Goal: Book appointment/travel/reservation

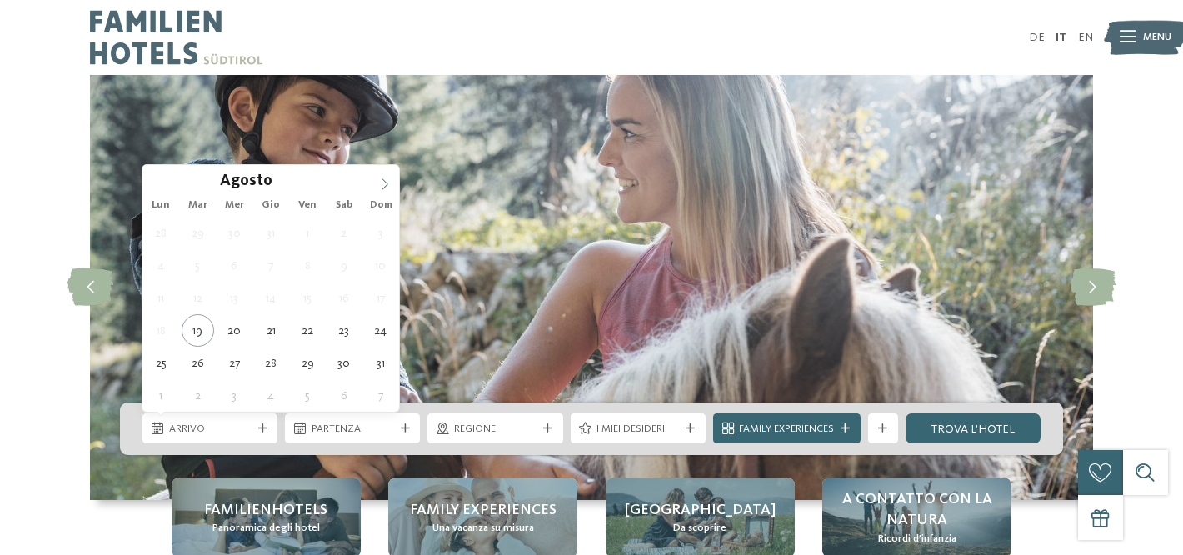
click at [387, 187] on icon at bounding box center [385, 184] width 12 height 12
type input "****"
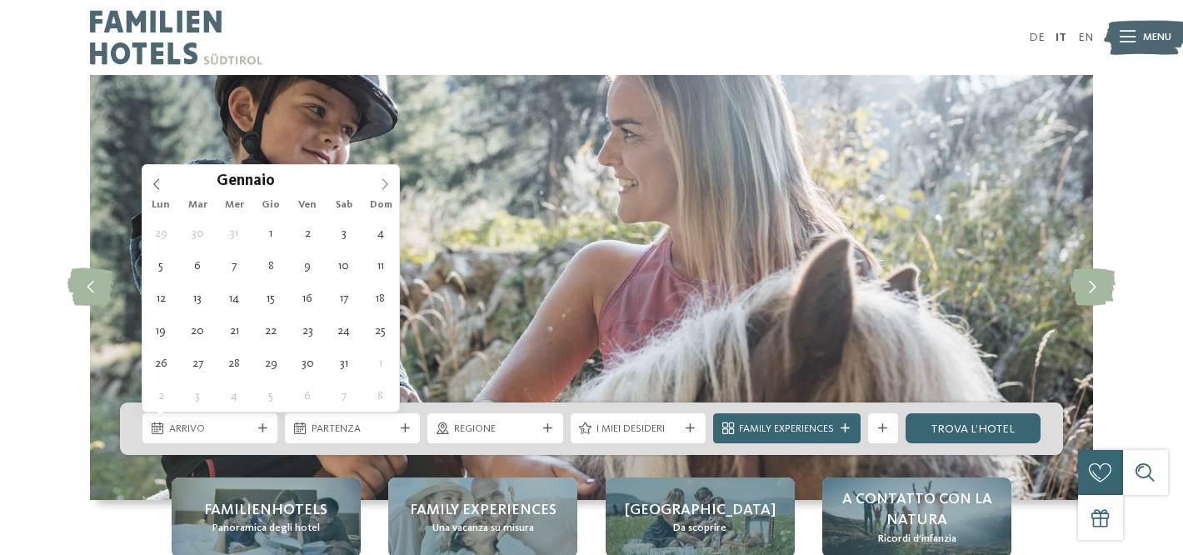
click at [387, 187] on icon at bounding box center [385, 184] width 12 height 12
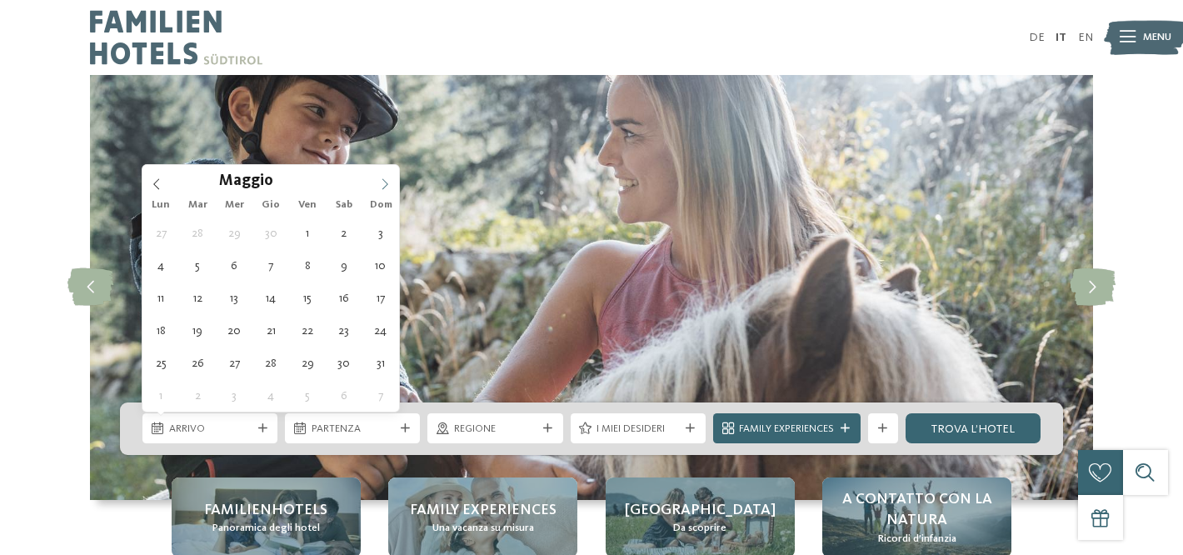
click at [387, 187] on icon at bounding box center [385, 184] width 12 height 12
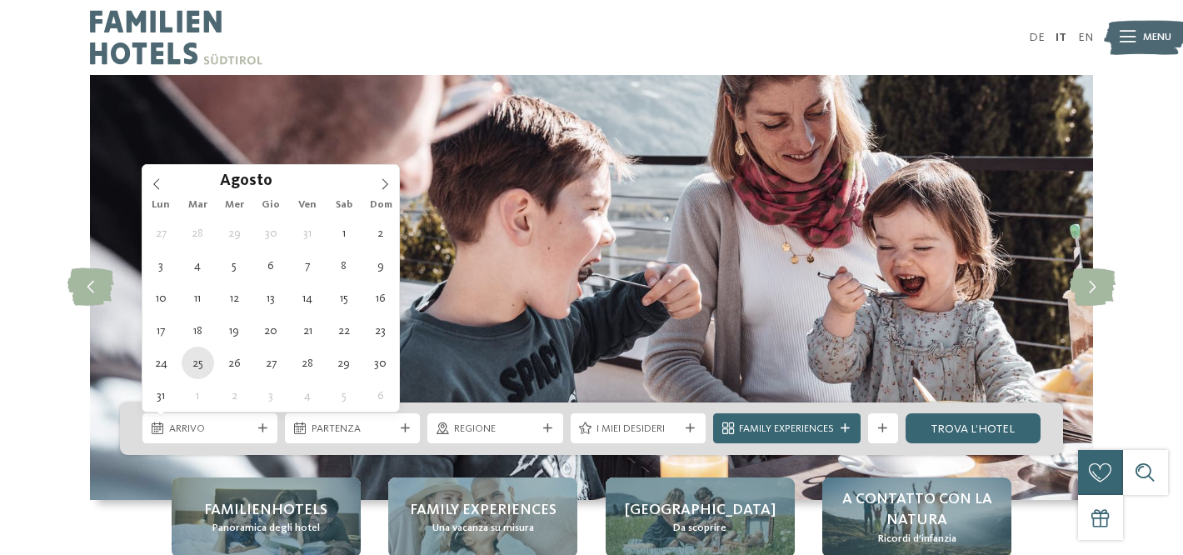
type div "25.08.2026"
type input "****"
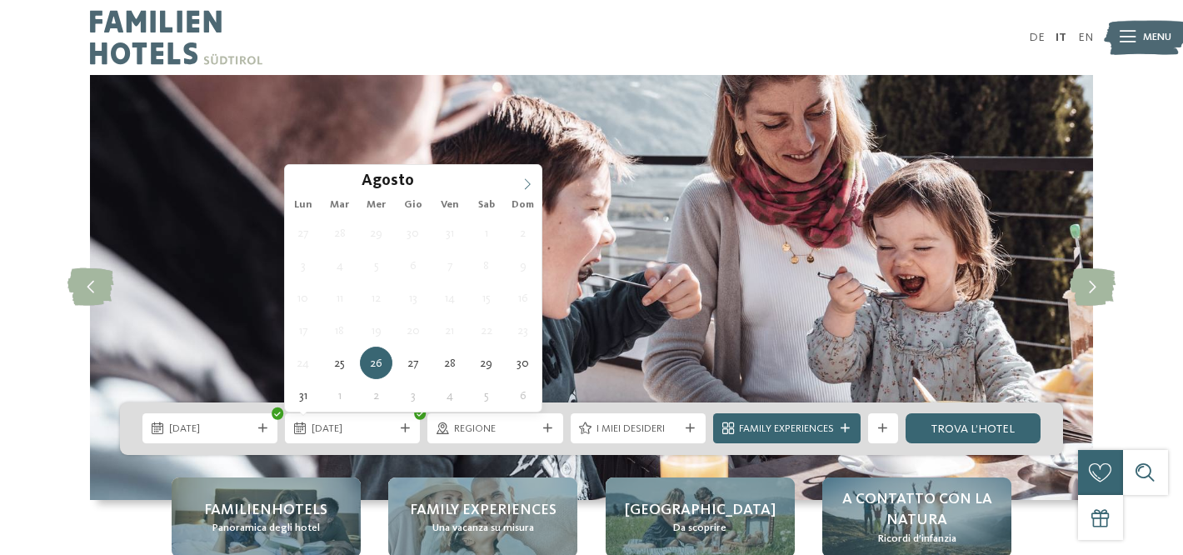
click at [526, 188] on icon at bounding box center [528, 184] width 6 height 11
type div "03.09.2026"
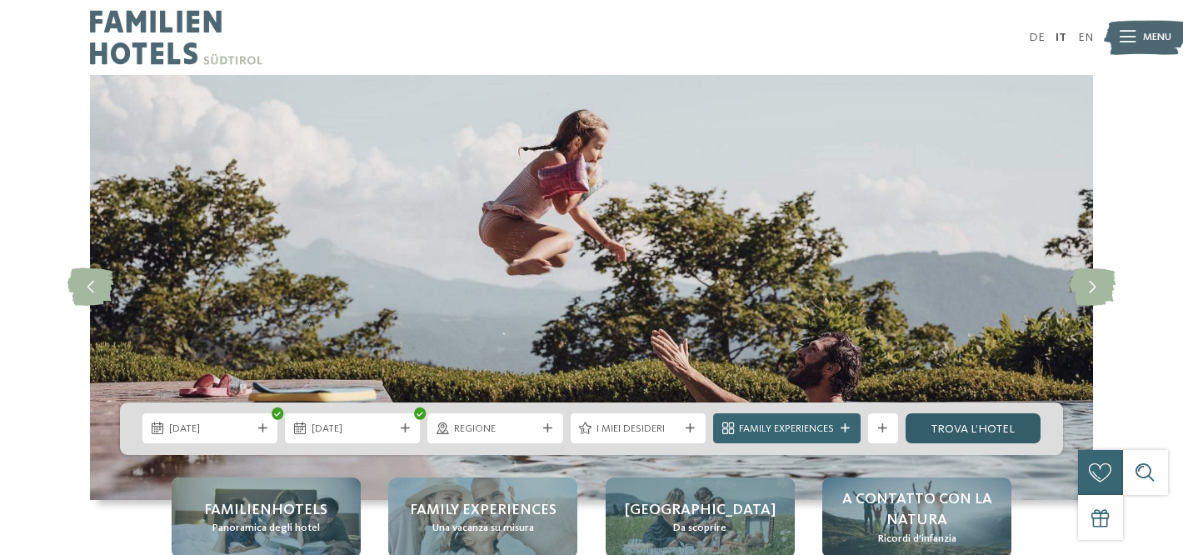
click at [944, 426] on link "trova l’hotel" at bounding box center [972, 428] width 135 height 30
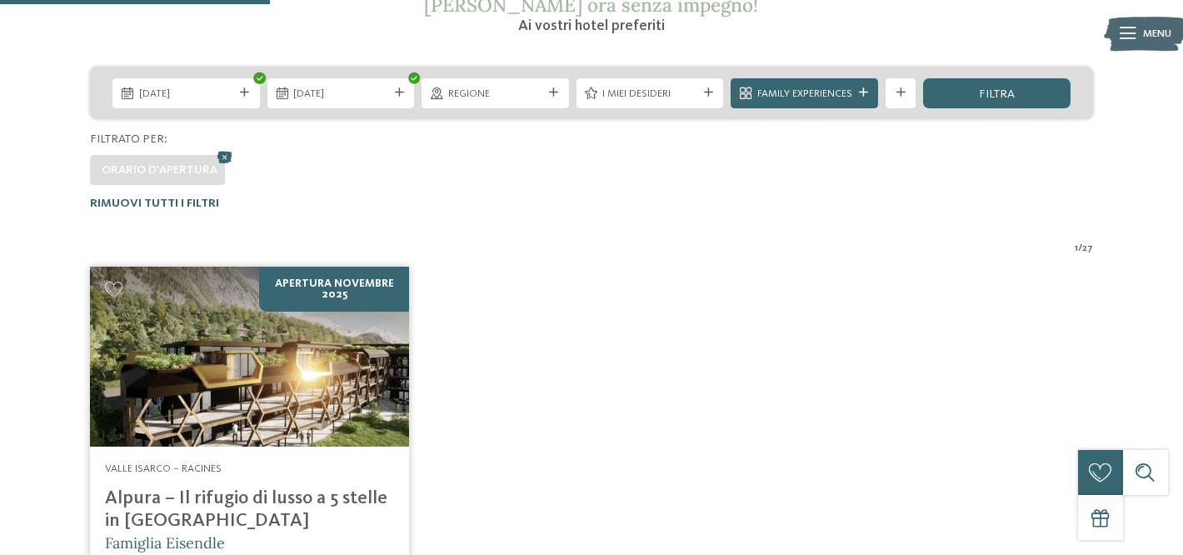
scroll to position [318, 0]
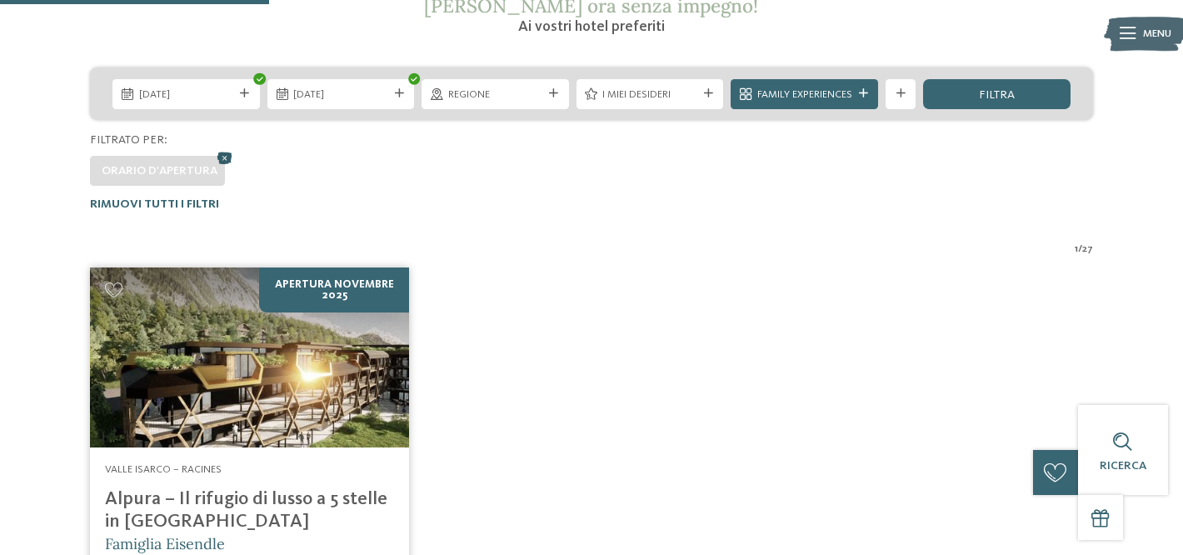
click at [222, 156] on icon at bounding box center [224, 157] width 22 height 20
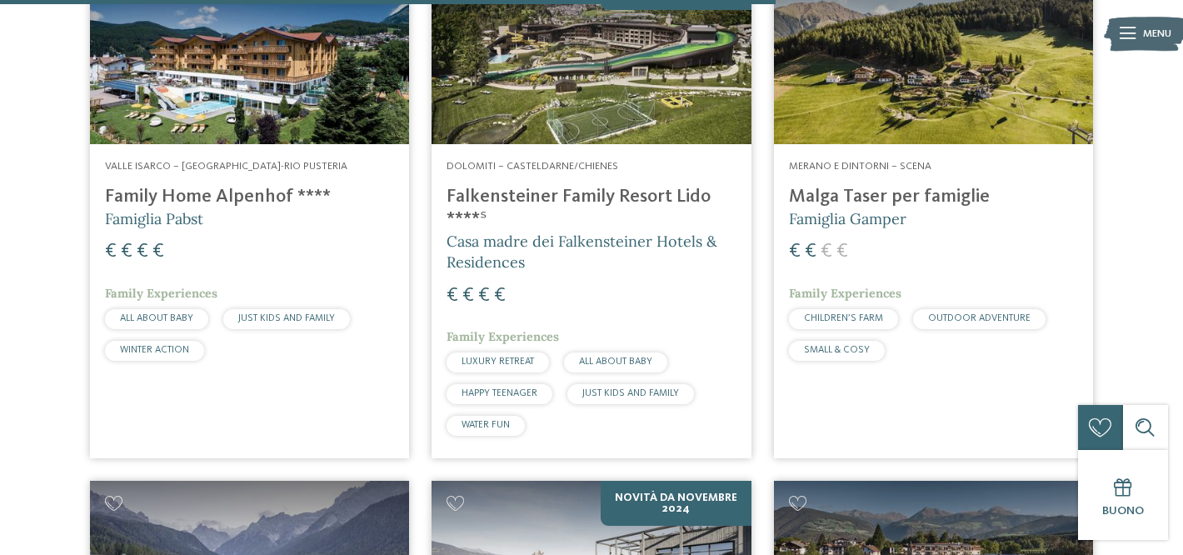
scroll to position [3339, 0]
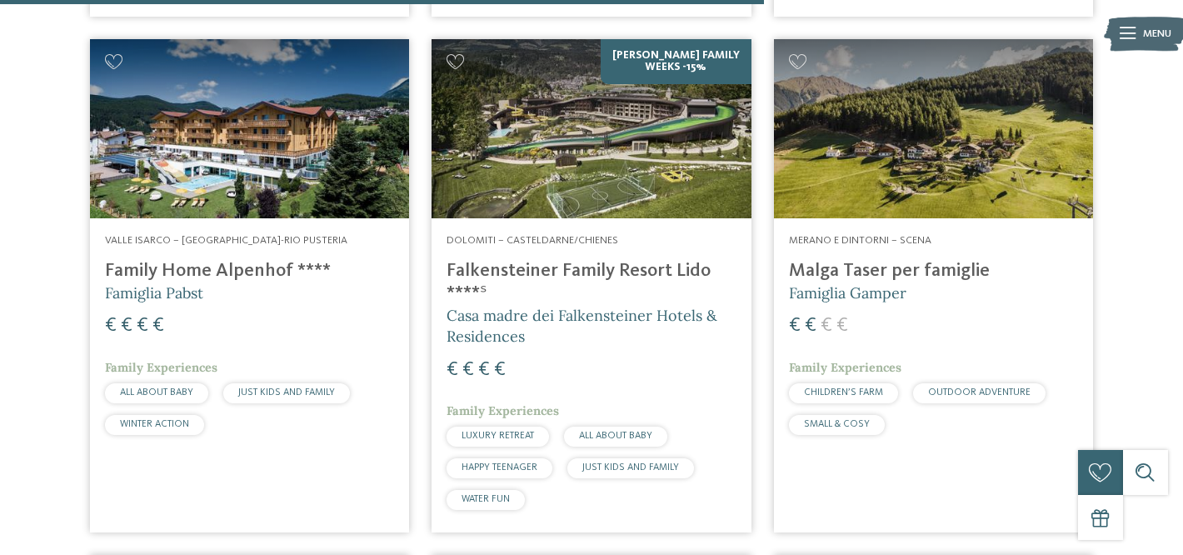
click at [810, 260] on h4 "Malga Taser per famiglie" at bounding box center [933, 271] width 289 height 22
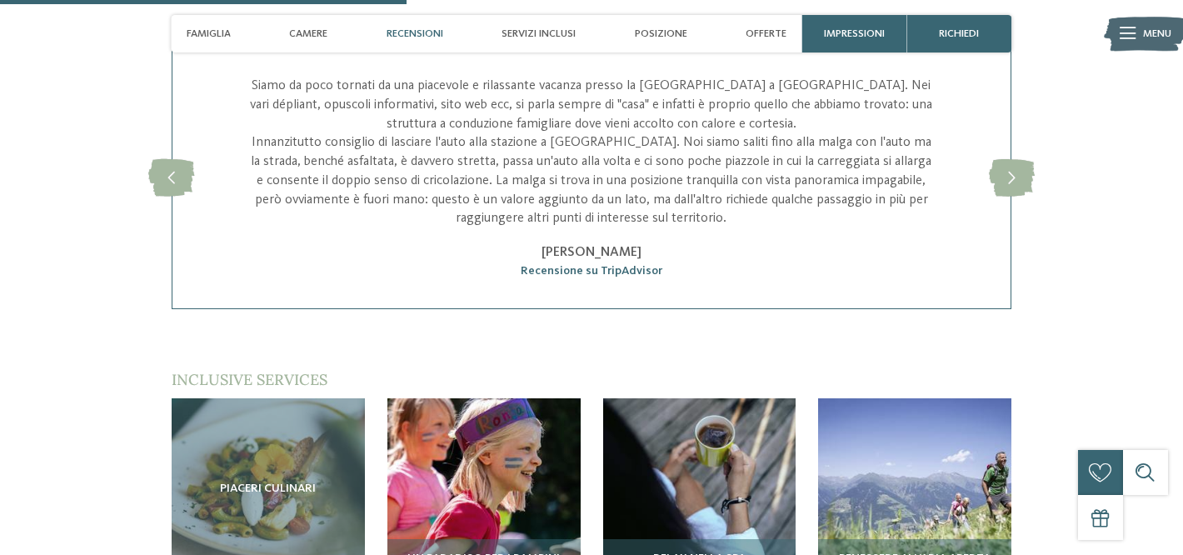
scroll to position [2049, 0]
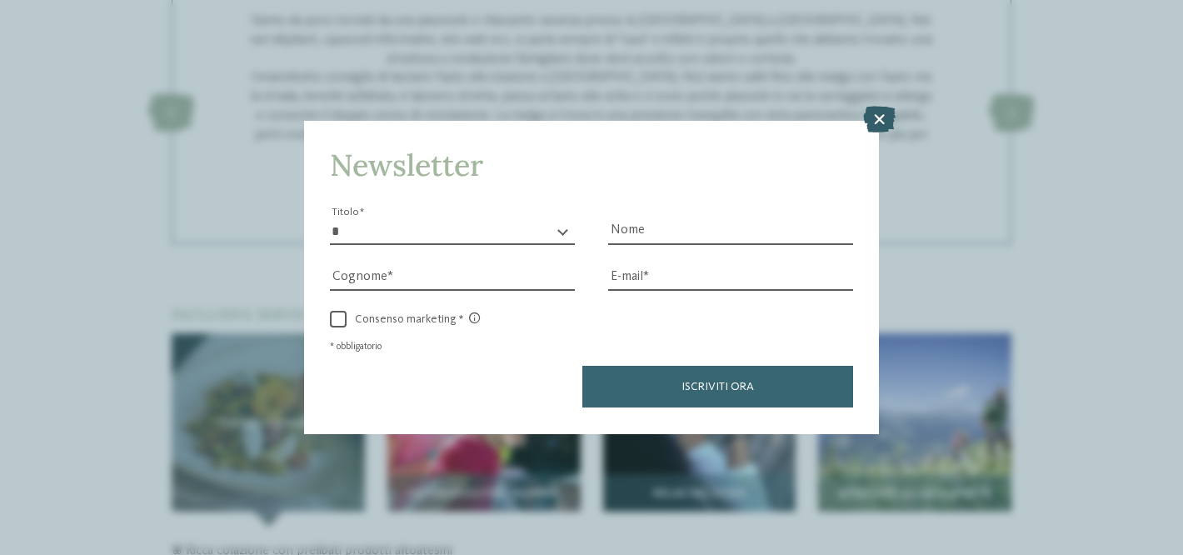
click at [880, 118] on icon at bounding box center [879, 120] width 32 height 27
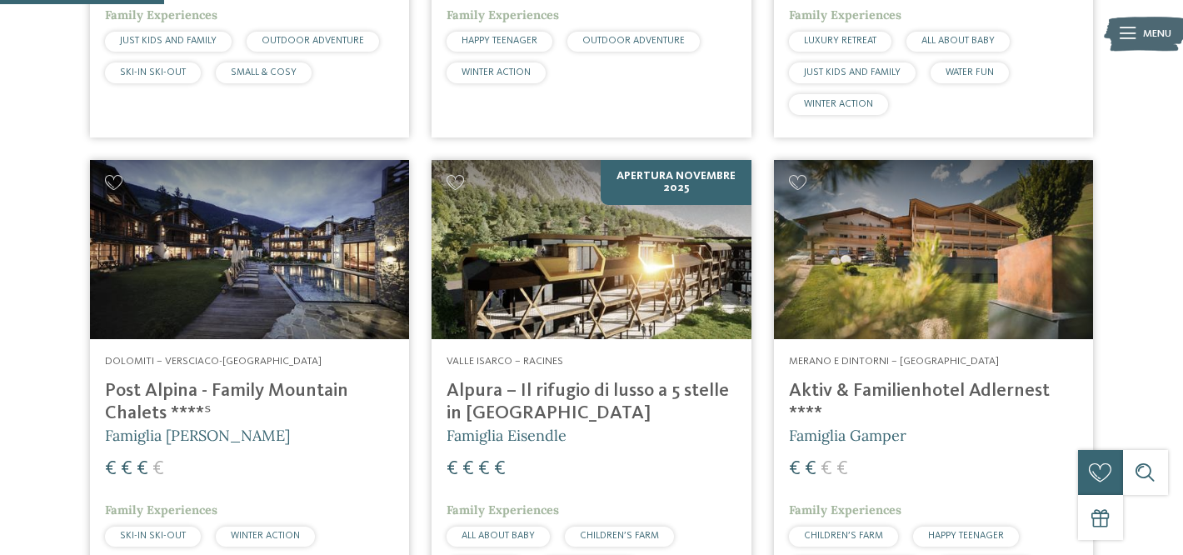
scroll to position [983, 0]
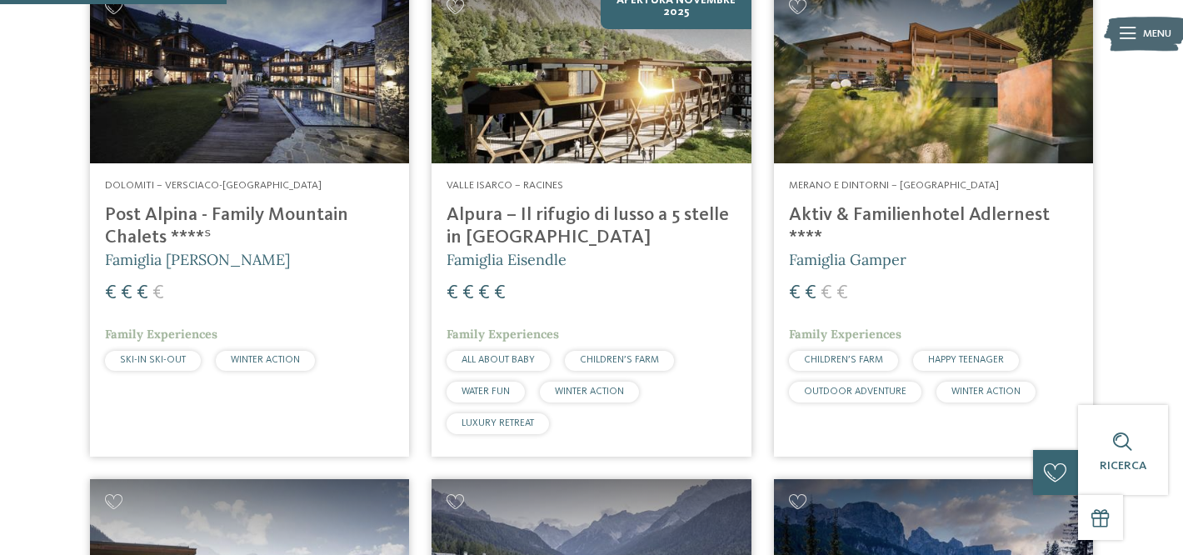
click at [826, 211] on h4 "Aktiv & Familienhotel Adlernest ****" at bounding box center [933, 226] width 289 height 45
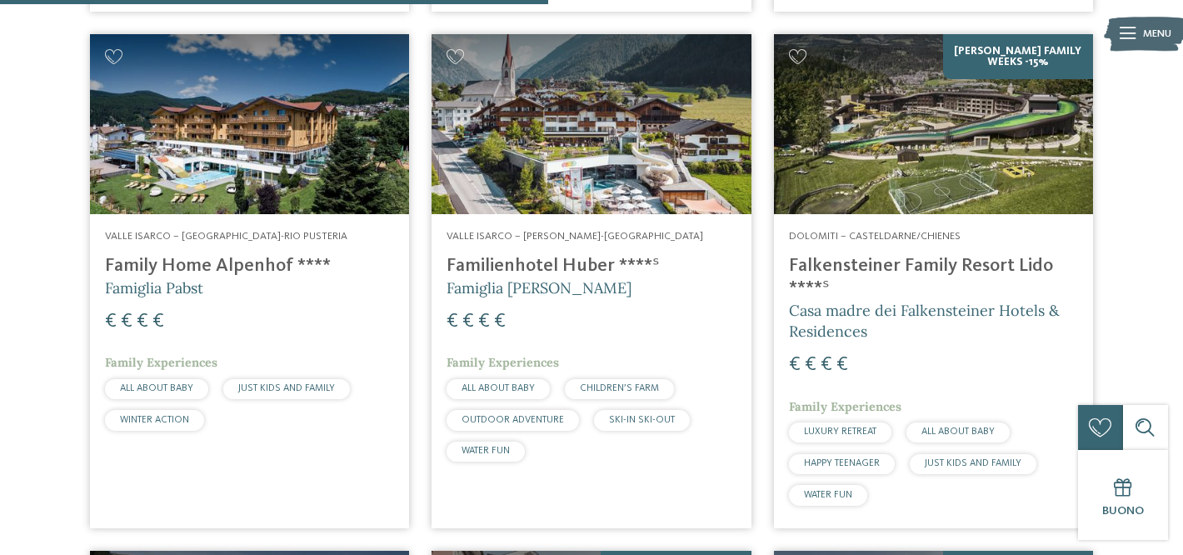
scroll to position [2378, 0]
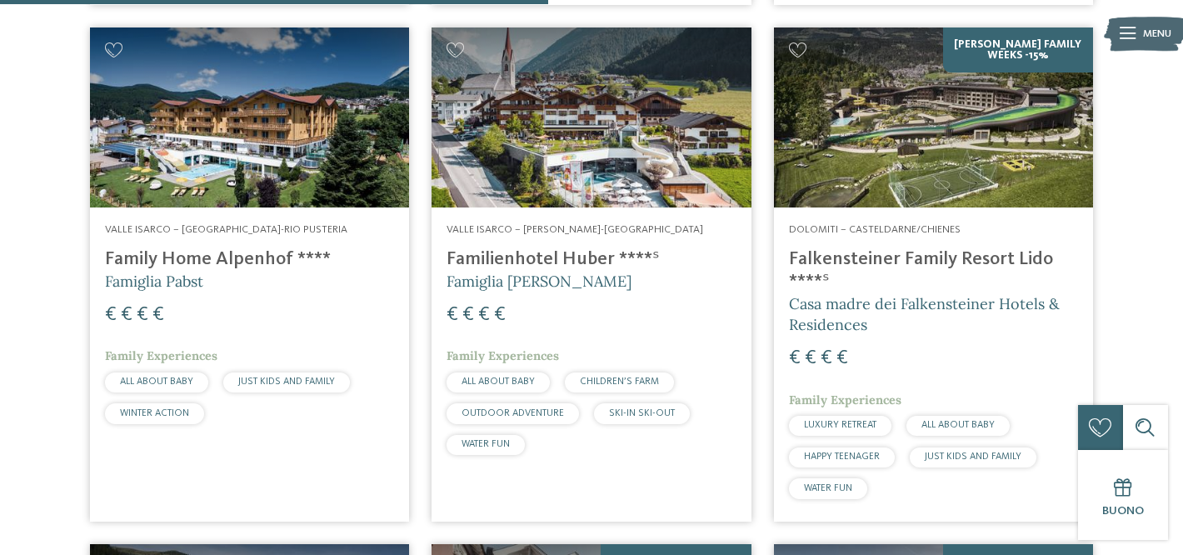
click at [257, 255] on h4 "Family Home Alpenhof ****" at bounding box center [249, 259] width 289 height 22
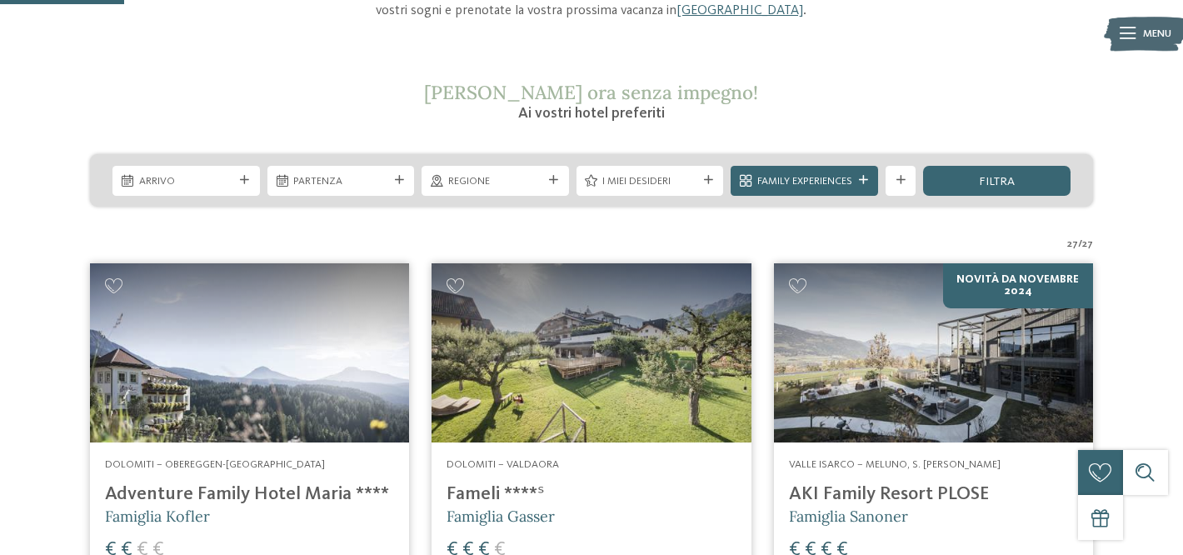
scroll to position [204, 0]
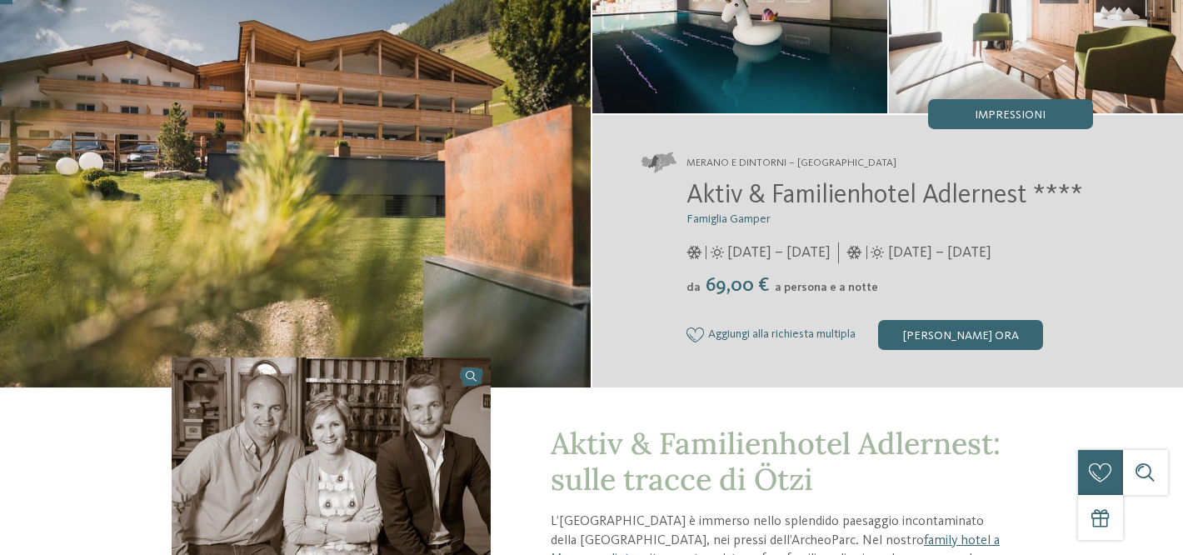
scroll to position [218, 0]
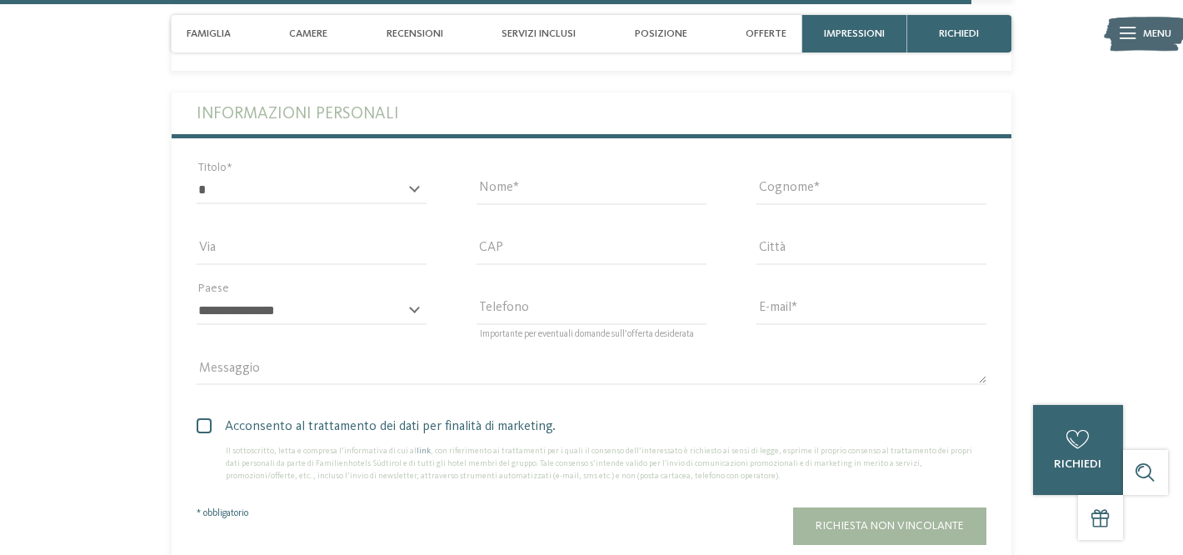
scroll to position [4446, 0]
